Goal: Transaction & Acquisition: Purchase product/service

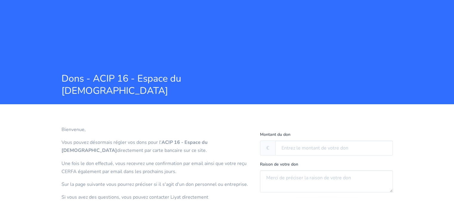
click at [228, 119] on section "Bienvenue, Vous pouvez désormais régler vos dons pour l' ACIP 16 - Espace du [D…" at bounding box center [227, 176] width 454 height 144
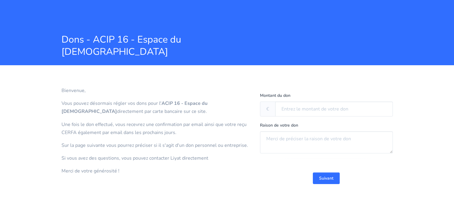
scroll to position [41, 0]
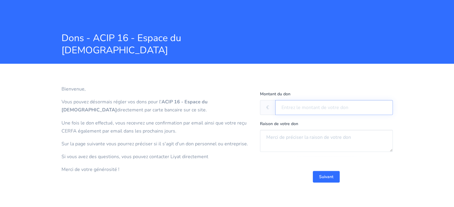
click at [300, 105] on input "text" at bounding box center [334, 107] width 118 height 15
type input "4"
click at [329, 178] on button "Suivant" at bounding box center [326, 177] width 27 height 12
click at [332, 115] on fieldset "Montant du don € 4 Raison de votre don Suivant" at bounding box center [326, 136] width 133 height 93
click at [305, 139] on textarea at bounding box center [326, 141] width 133 height 22
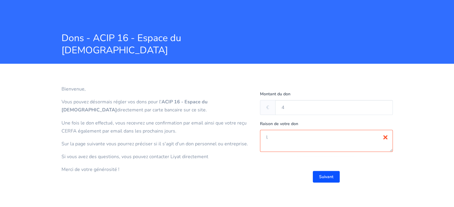
type textarea "l"
click at [328, 178] on button "Suivant" at bounding box center [326, 177] width 27 height 12
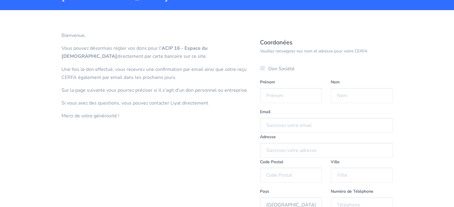
scroll to position [79, 0]
